Goal: Book appointment/travel/reservation

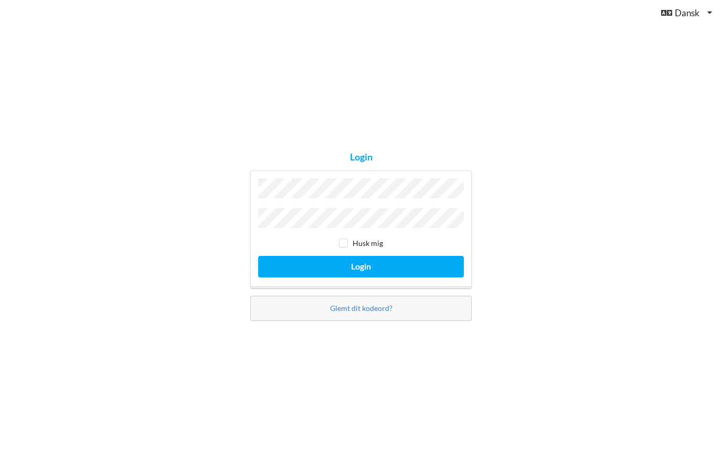
click at [428, 278] on button "Login" at bounding box center [361, 267] width 206 height 22
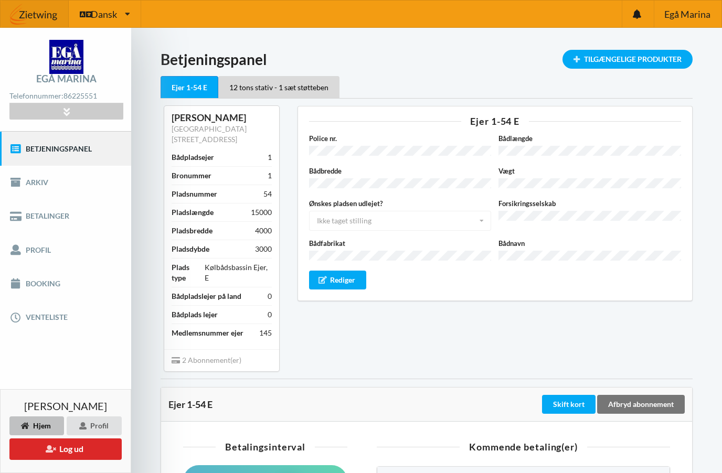
click at [46, 285] on link "Booking" at bounding box center [65, 284] width 131 height 34
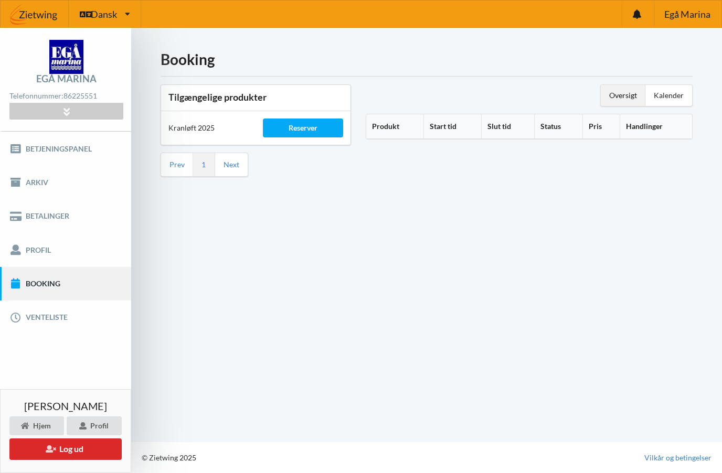
click at [307, 131] on div "Reserver" at bounding box center [303, 128] width 80 height 19
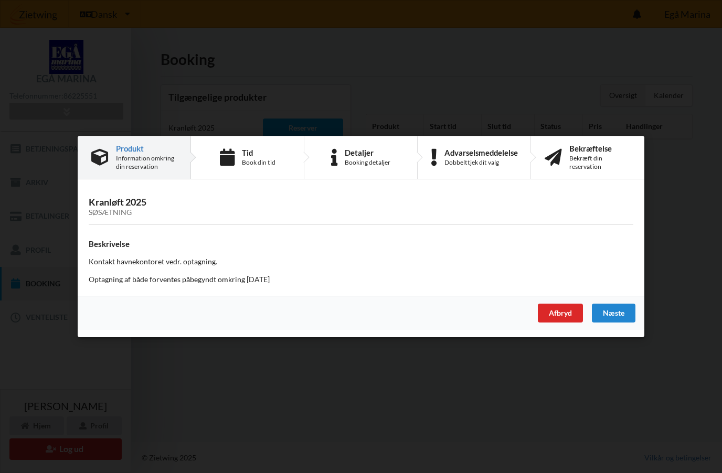
click at [613, 313] on div "Næste" at bounding box center [614, 313] width 44 height 19
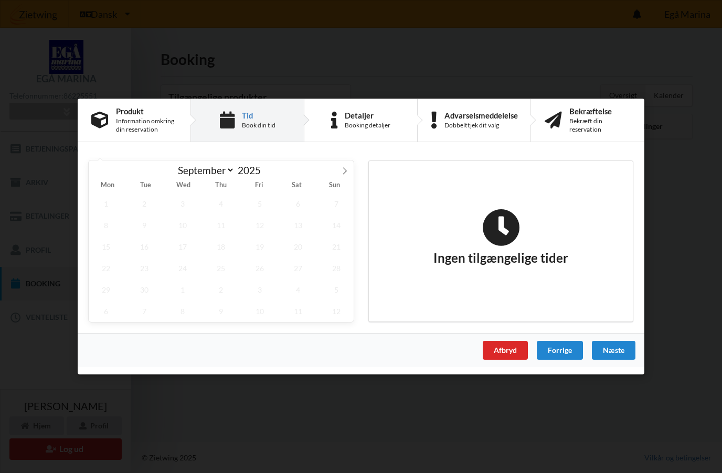
click at [339, 173] on span at bounding box center [345, 170] width 18 height 18
select select "9"
click at [147, 272] on span "21" at bounding box center [144, 269] width 35 height 22
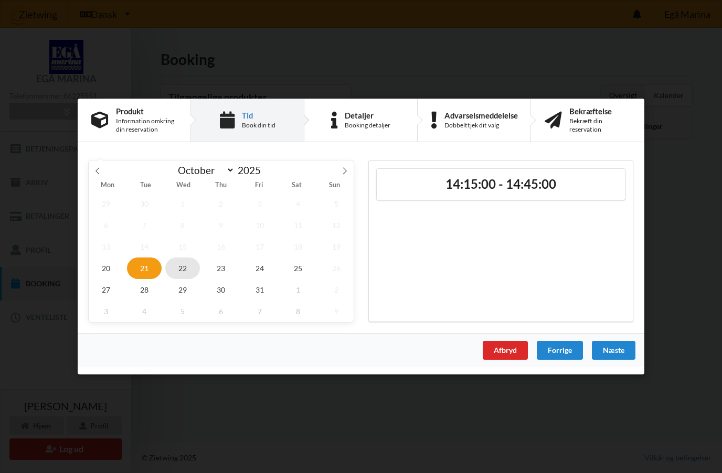
click at [178, 273] on span "22" at bounding box center [182, 269] width 35 height 22
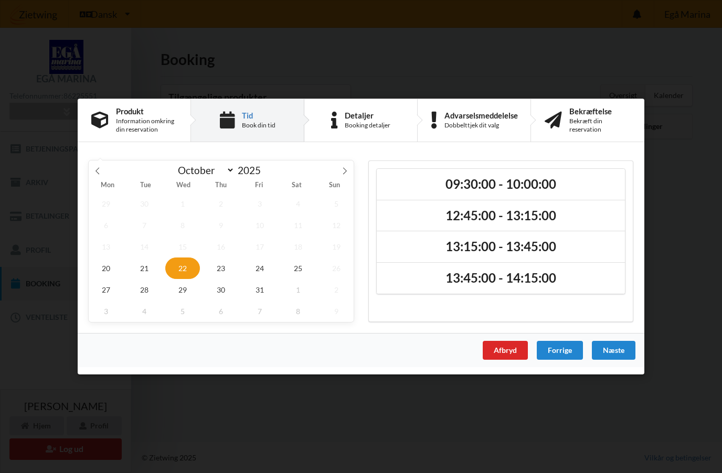
click at [543, 188] on h2 "09:30:00 - 10:00:00" at bounding box center [500, 184] width 233 height 16
click at [612, 355] on div "Næste" at bounding box center [614, 350] width 44 height 19
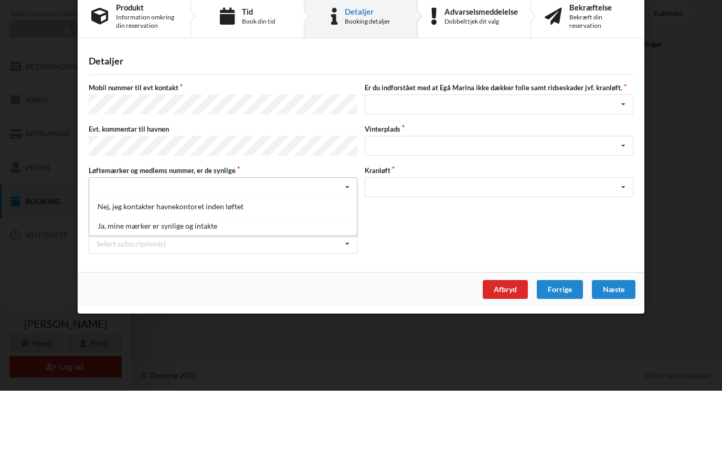
scroll to position [46, 0]
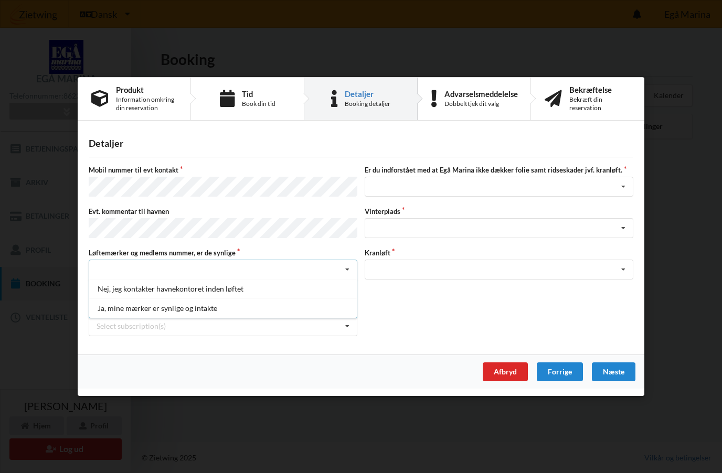
click at [174, 312] on div "Ja, mine mærker er synlige og intakte" at bounding box center [223, 307] width 268 height 19
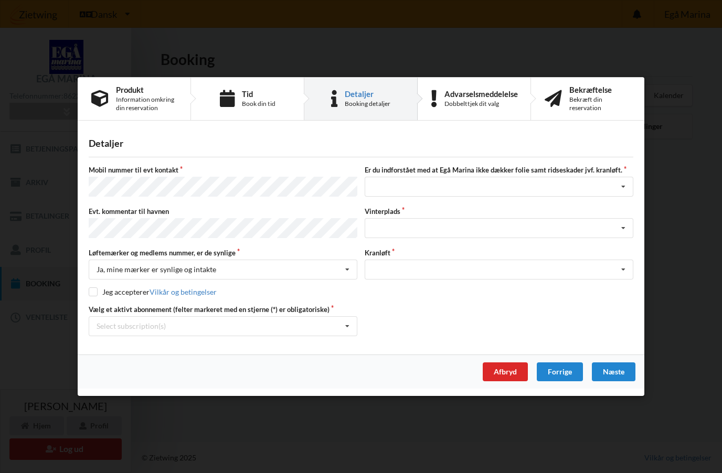
click at [94, 290] on input "checkbox" at bounding box center [93, 291] width 9 height 9
checkbox input "true"
click at [334, 327] on div "Select subscription(s) * Ejer 1-54 E * 12 tons stativ - 1 sæt støtteben" at bounding box center [223, 326] width 269 height 20
click at [126, 344] on div "* Ejer 1-54 E" at bounding box center [223, 345] width 268 height 19
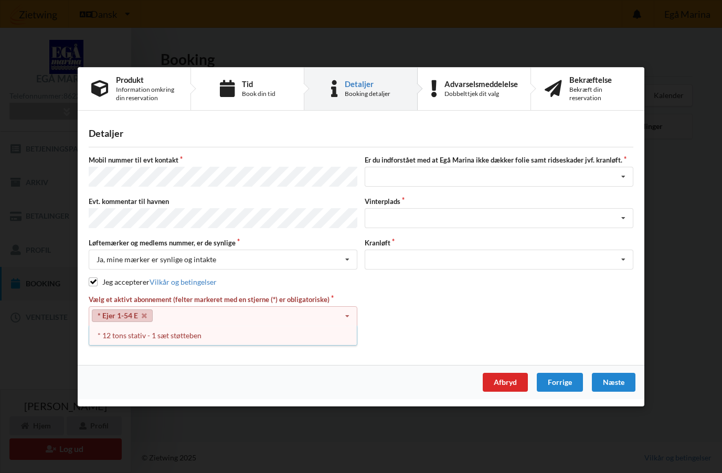
click at [343, 314] on icon at bounding box center [347, 315] width 16 height 19
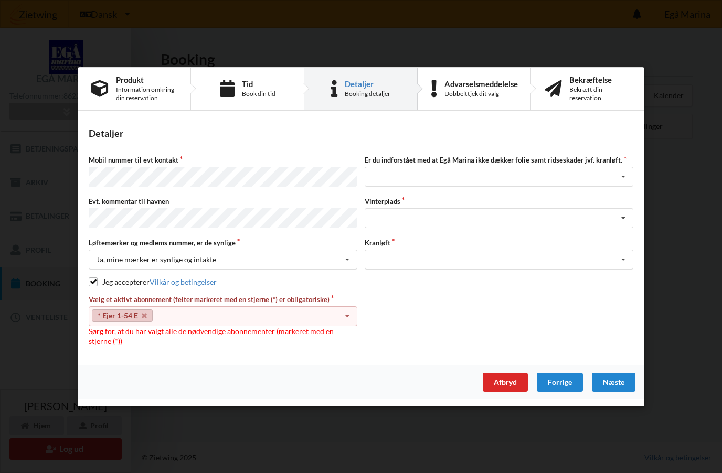
click at [140, 318] on link "* Ejer 1-54 E" at bounding box center [122, 315] width 61 height 13
click at [135, 315] on link "* Ejer 1-54 E" at bounding box center [122, 315] width 61 height 13
click at [342, 314] on icon at bounding box center [347, 315] width 16 height 19
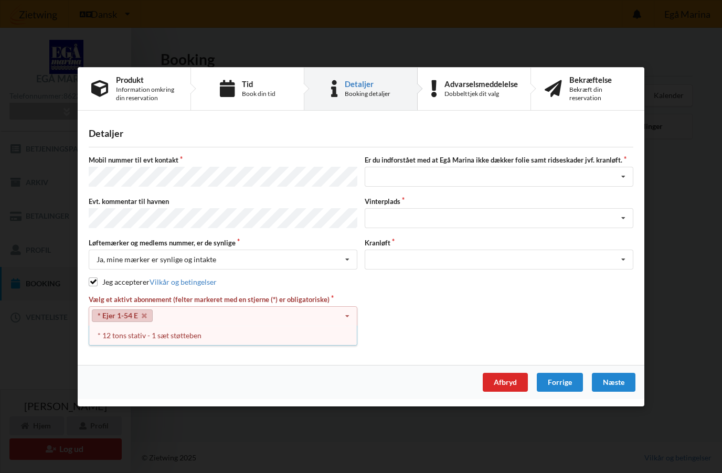
click at [157, 337] on div "* 12 tons stativ - 1 sæt støtteben" at bounding box center [223, 334] width 268 height 19
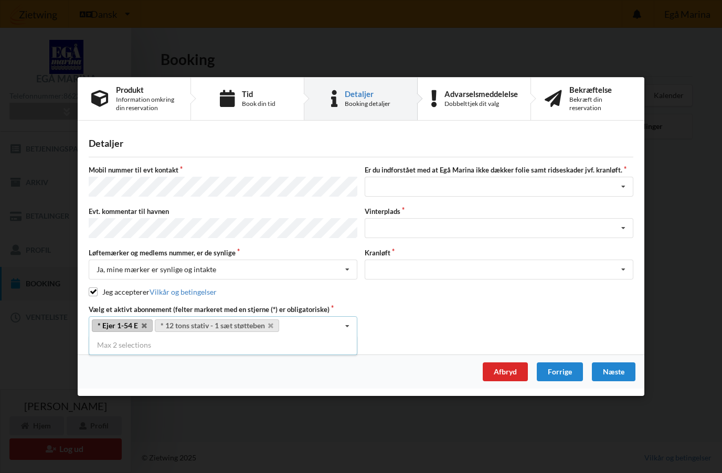
click at [137, 323] on link "* Ejer 1-54 E" at bounding box center [122, 325] width 61 height 13
click at [146, 324] on link "* Ejer 1-54 E" at bounding box center [122, 325] width 61 height 13
click at [136, 326] on link "* Ejer 1-54 E" at bounding box center [122, 325] width 61 height 13
click at [112, 326] on link "* Ejer 1-54 E" at bounding box center [122, 325] width 61 height 13
click at [150, 329] on link "* Ejer 1-54 E" at bounding box center [122, 325] width 61 height 13
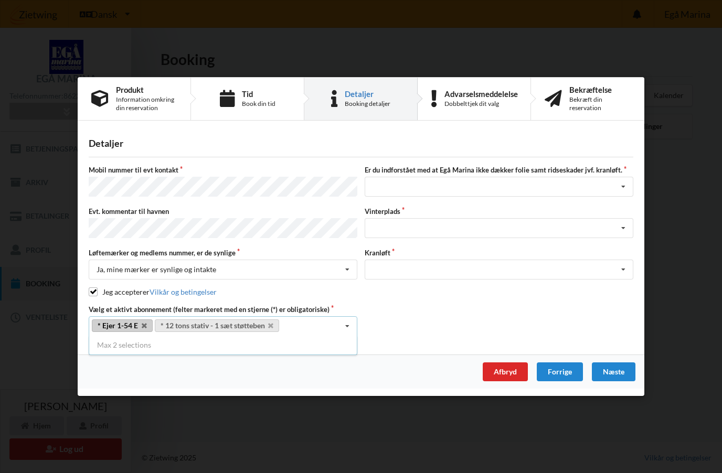
click at [146, 324] on link "* Ejer 1-54 E" at bounding box center [122, 325] width 61 height 13
click at [159, 320] on link "* 12 tons stativ - 1 sæt støtteben" at bounding box center [217, 325] width 125 height 13
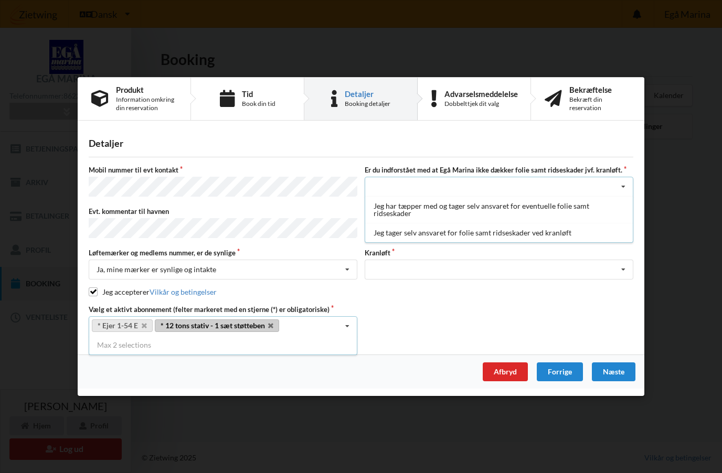
click at [510, 235] on div "Jeg tager selv ansvaret for folie samt ridseskader ved kranløft" at bounding box center [499, 232] width 268 height 19
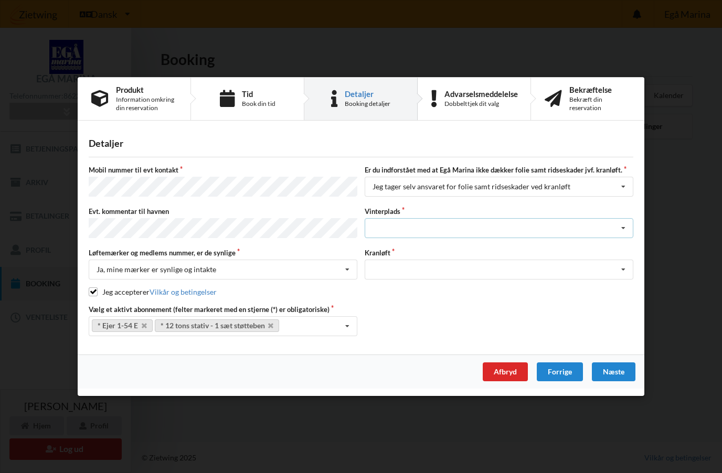
click at [616, 230] on icon at bounding box center [623, 228] width 16 height 19
click at [625, 225] on icon at bounding box center [623, 228] width 16 height 19
click at [623, 227] on icon at bounding box center [623, 228] width 16 height 19
click at [616, 269] on icon at bounding box center [623, 269] width 16 height 19
click at [388, 290] on div "Optagning" at bounding box center [499, 288] width 268 height 19
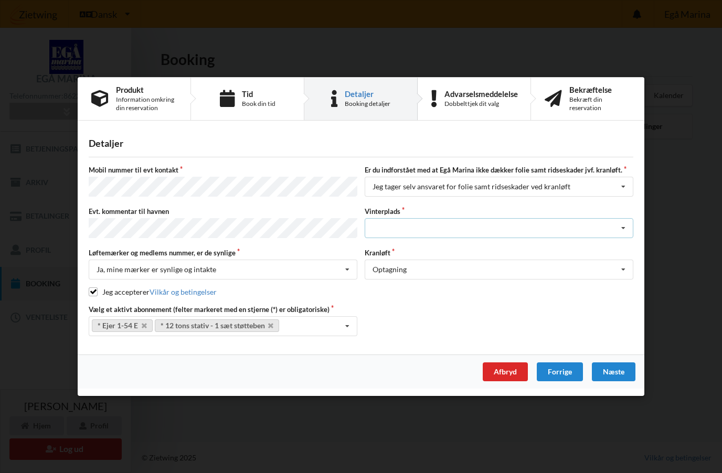
click at [624, 225] on icon at bounding box center [623, 228] width 16 height 19
click at [404, 344] on div "Landplads nr. 6" at bounding box center [499, 344] width 268 height 19
click at [610, 369] on div "Næste" at bounding box center [614, 371] width 44 height 19
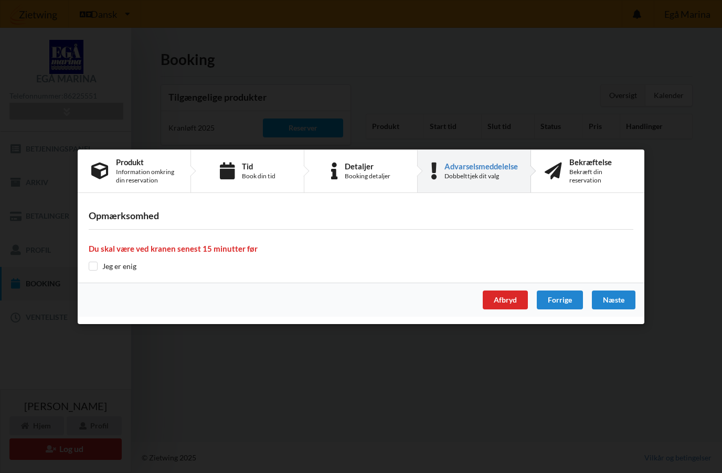
click at [94, 270] on input "checkbox" at bounding box center [93, 266] width 9 height 9
checkbox input "true"
click at [616, 301] on div "Næste" at bounding box center [614, 300] width 44 height 19
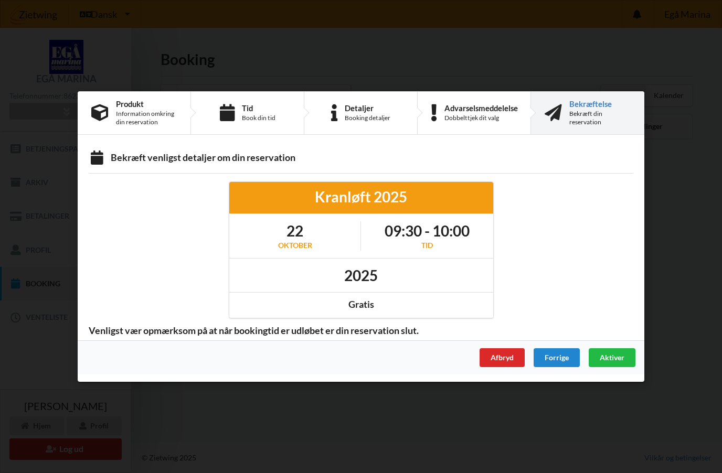
click at [613, 356] on span "Aktiver" at bounding box center [612, 357] width 25 height 9
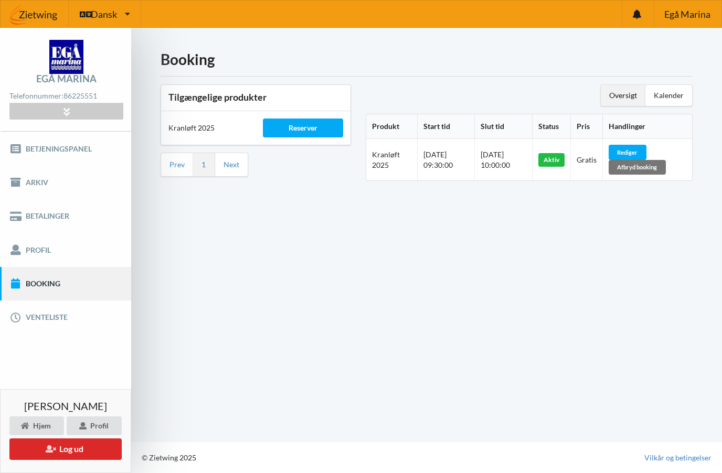
click at [702, 28] on div "Booking Tilgængelige produkter Kranløft 2025 Reserver Prev 1 Next Oversigt Kale…" at bounding box center [426, 235] width 591 height 414
click at [80, 458] on button "Log ud" at bounding box center [65, 450] width 112 height 22
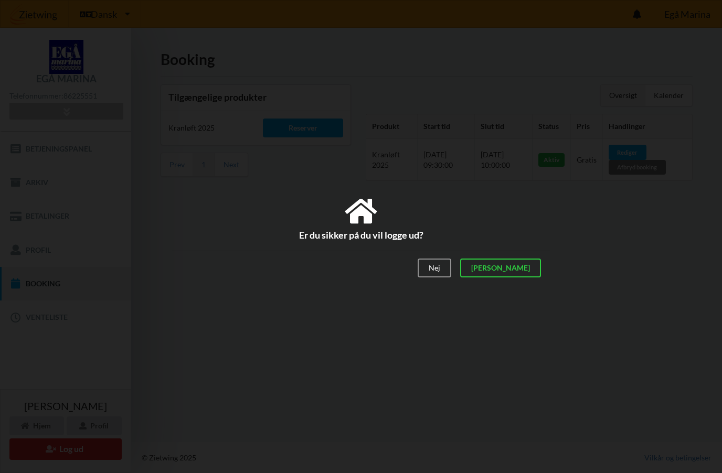
click at [525, 276] on div "[PERSON_NAME]" at bounding box center [500, 268] width 81 height 19
